Goal: Task Accomplishment & Management: Complete application form

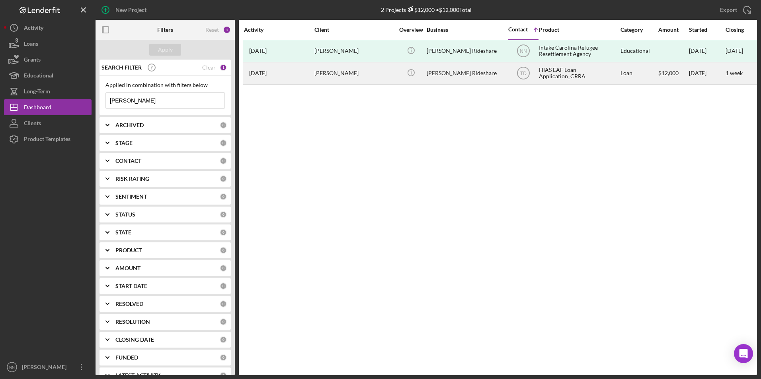
click at [576, 76] on div "HIAS EAF Loan Application_CRRA" at bounding box center [579, 73] width 80 height 21
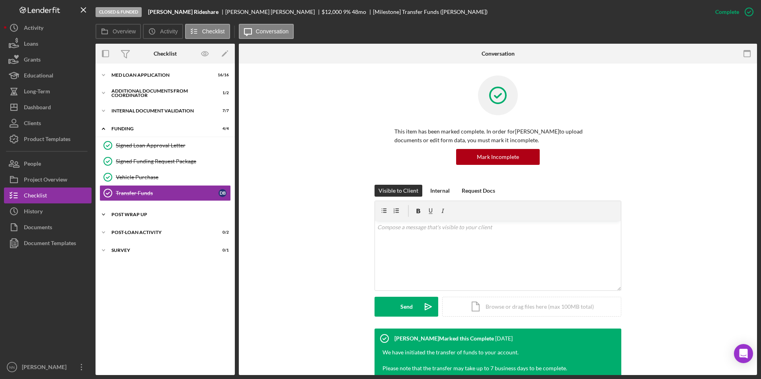
click at [151, 211] on div "Icon/Expander Post Wrap Up 0 / 1" at bounding box center [164, 215] width 139 height 16
click at [148, 234] on div "Proof of Insurance/Title" at bounding box center [167, 231] width 103 height 6
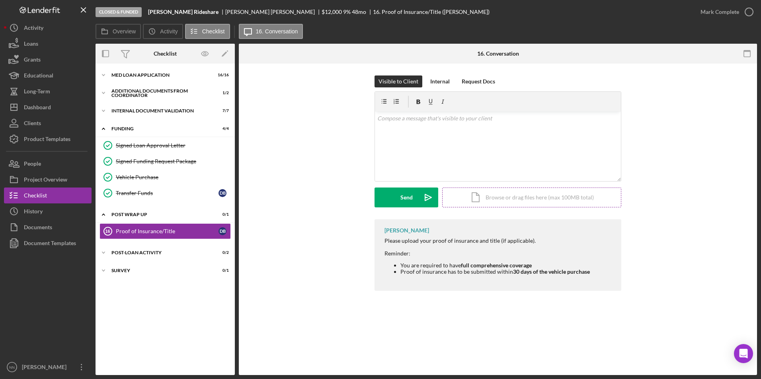
click at [510, 197] on div "Icon/Document Browse or drag files here (max 100MB total) Tap to choose files o…" at bounding box center [531, 198] width 179 height 20
click at [499, 202] on div "Icon/Document Browse or drag files here (max 100MB total) Tap to choose files o…" at bounding box center [531, 198] width 179 height 20
click at [411, 199] on div "Upload" at bounding box center [406, 198] width 18 height 20
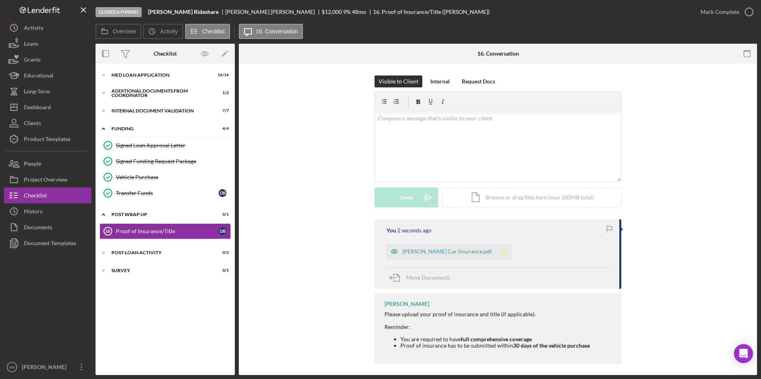
click at [498, 253] on icon "Icon/Star" at bounding box center [504, 252] width 16 height 16
click at [746, 13] on icon "button" at bounding box center [749, 12] width 20 height 20
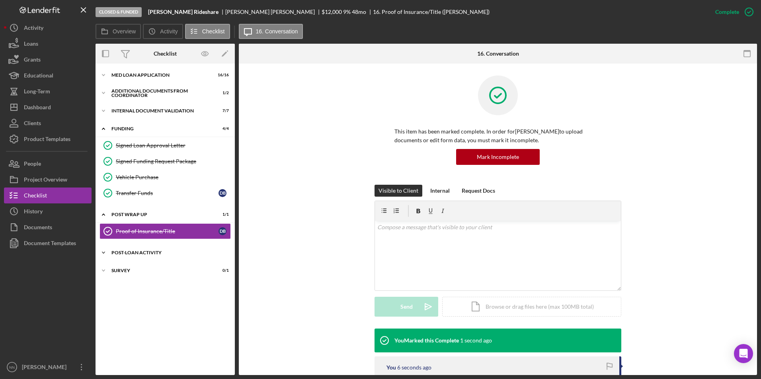
click at [144, 253] on div "Post-Loan Activity" at bounding box center [167, 253] width 113 height 5
click at [157, 302] on div "Icon/Expander Survey 0 / 1" at bounding box center [164, 307] width 139 height 16
click at [171, 327] on link "User Experience 17 User Experience D B" at bounding box center [164, 324] width 131 height 16
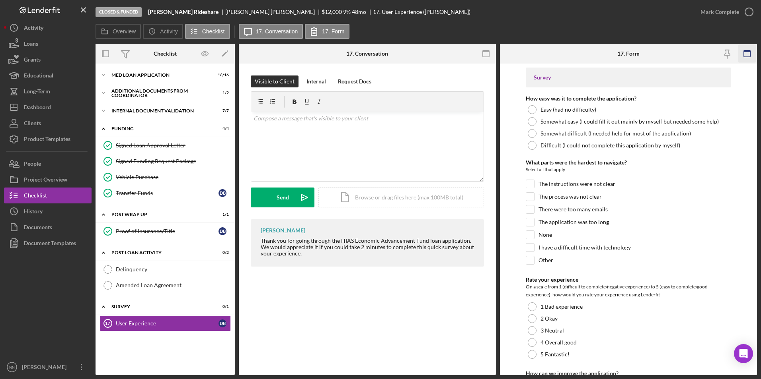
click at [741, 56] on icon "button" at bounding box center [746, 54] width 18 height 18
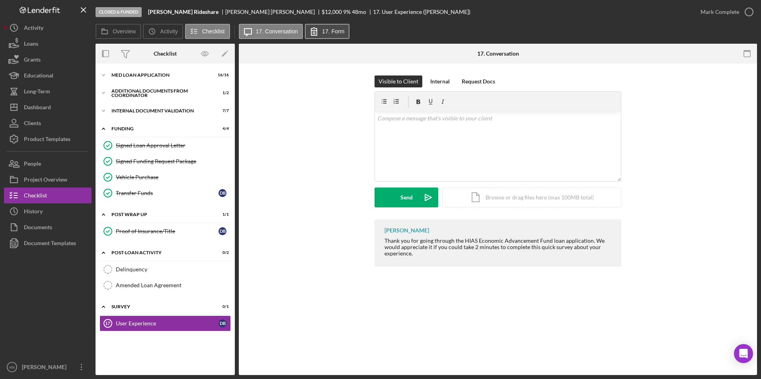
click at [337, 31] on label "17. Form" at bounding box center [333, 31] width 22 height 6
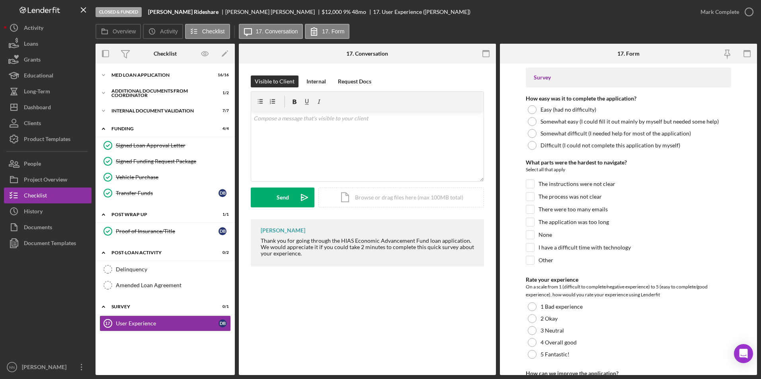
click at [384, 308] on div "User Experience 17 User Experience Visible to Client Internal Request Docs v Co…" at bounding box center [367, 220] width 257 height 312
click at [407, 299] on div "User Experience 17 User Experience Visible to Client Internal Request Docs v Co…" at bounding box center [367, 220] width 257 height 312
